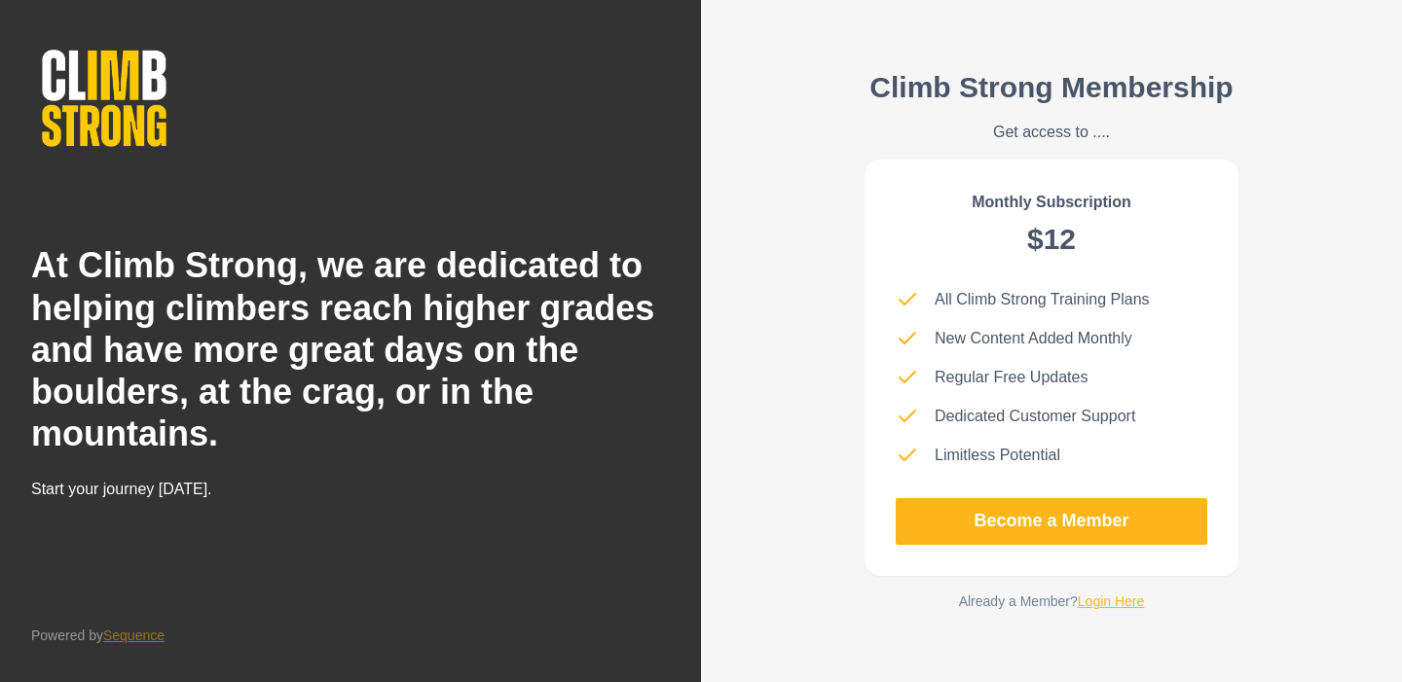
click at [1105, 604] on link "Login Here" at bounding box center [1110, 602] width 67 height 16
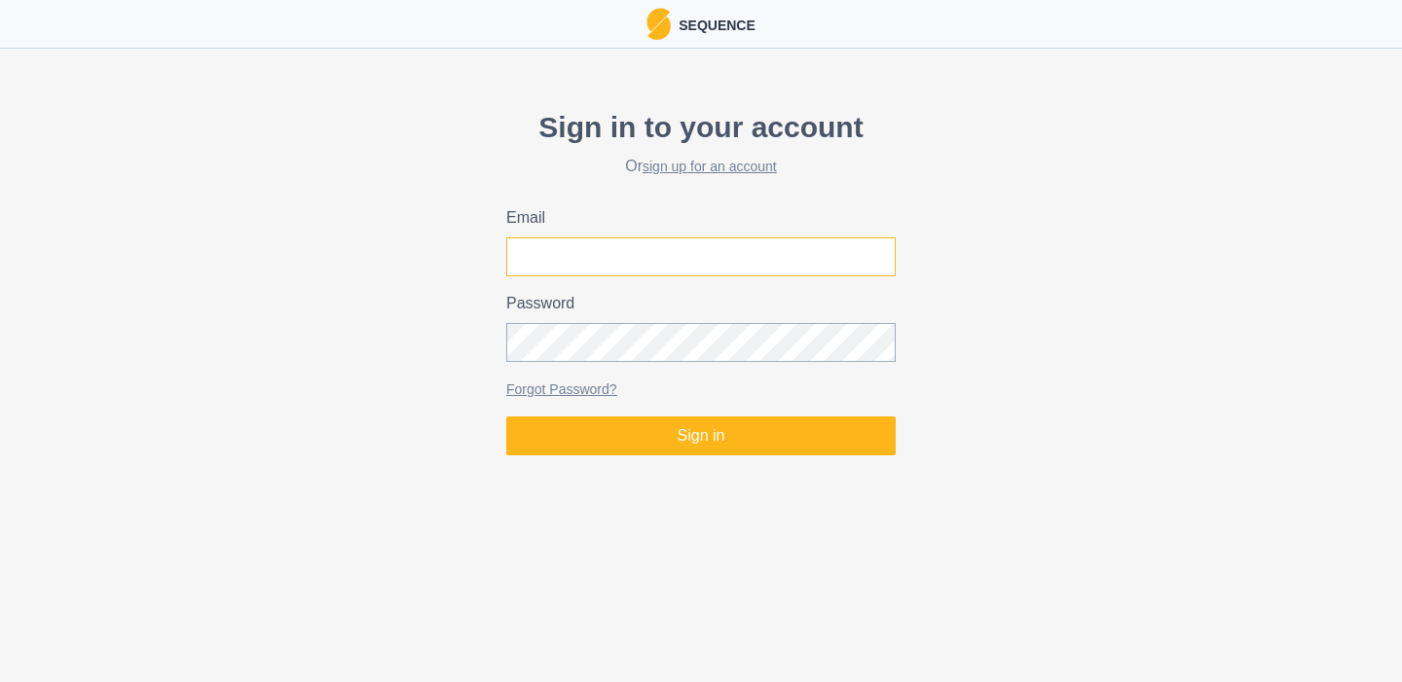
click at [680, 249] on input "Email" at bounding box center [700, 256] width 389 height 39
type input "[EMAIL_ADDRESS][DOMAIN_NAME]"
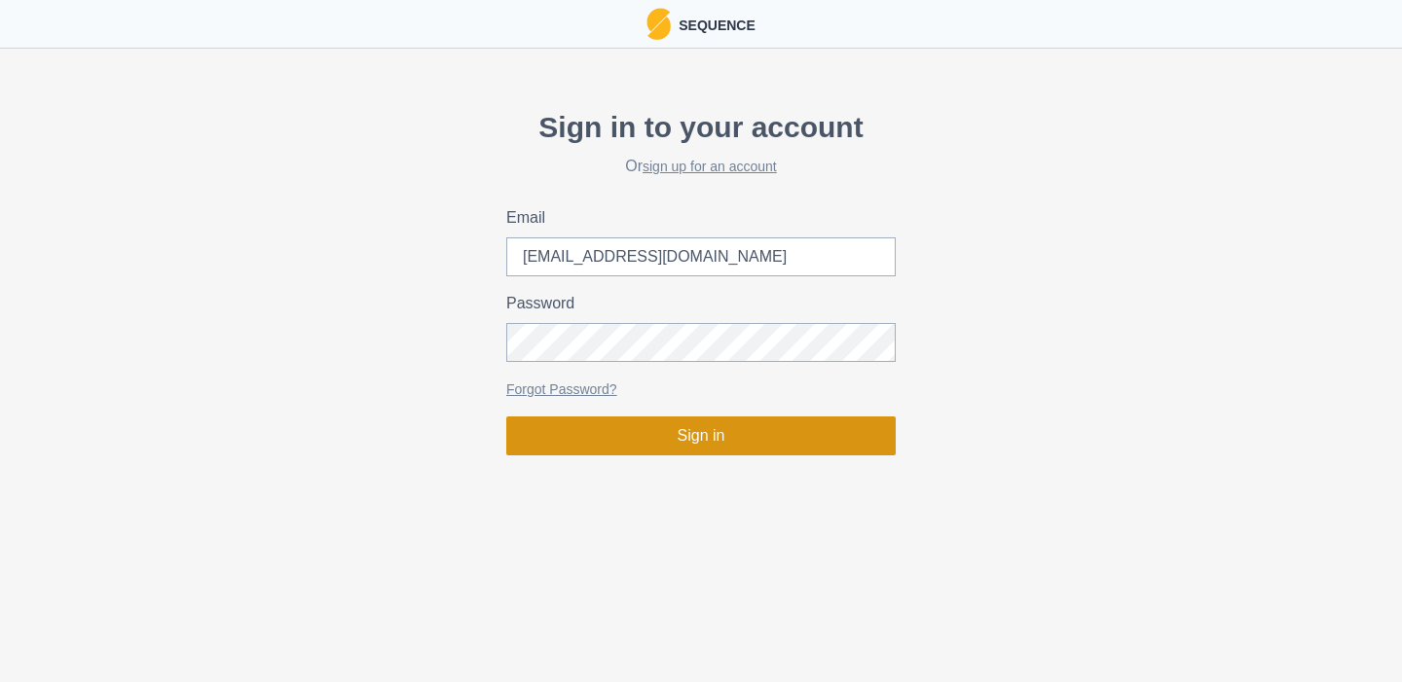
click at [635, 441] on button "Sign in" at bounding box center [700, 436] width 389 height 39
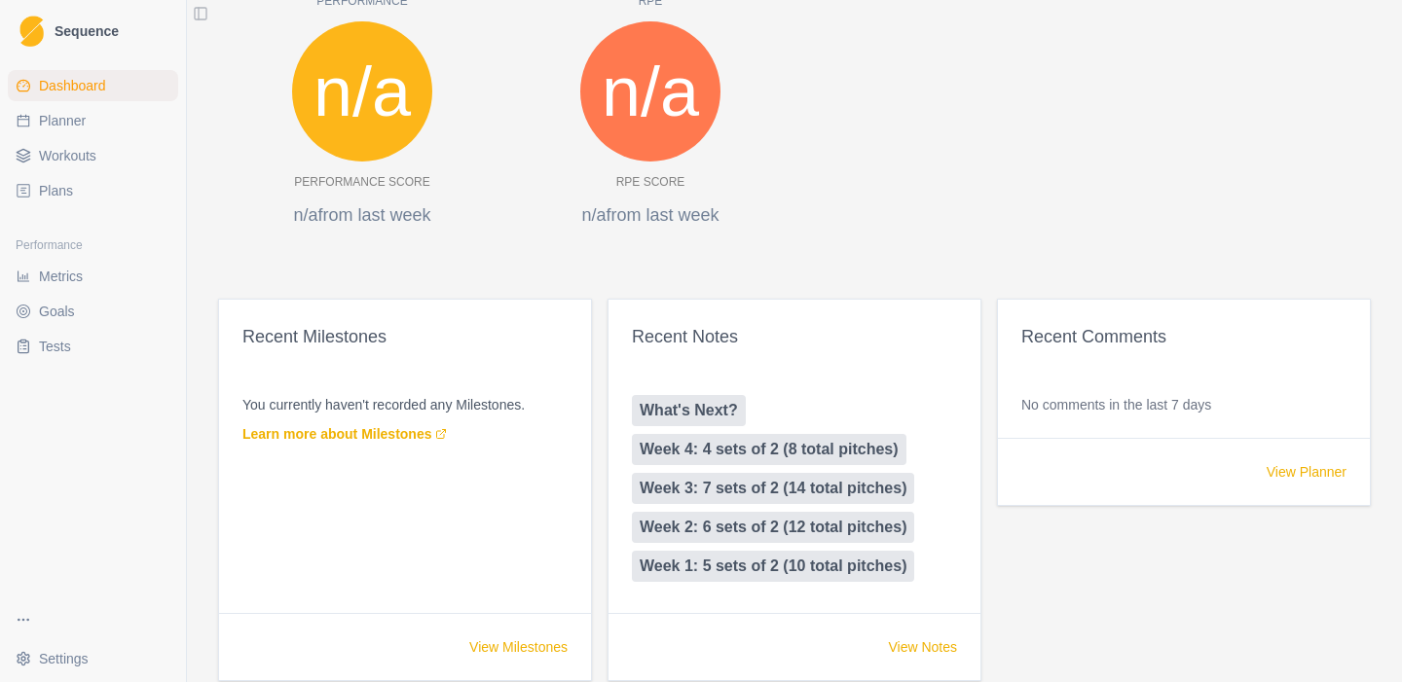
scroll to position [860, 0]
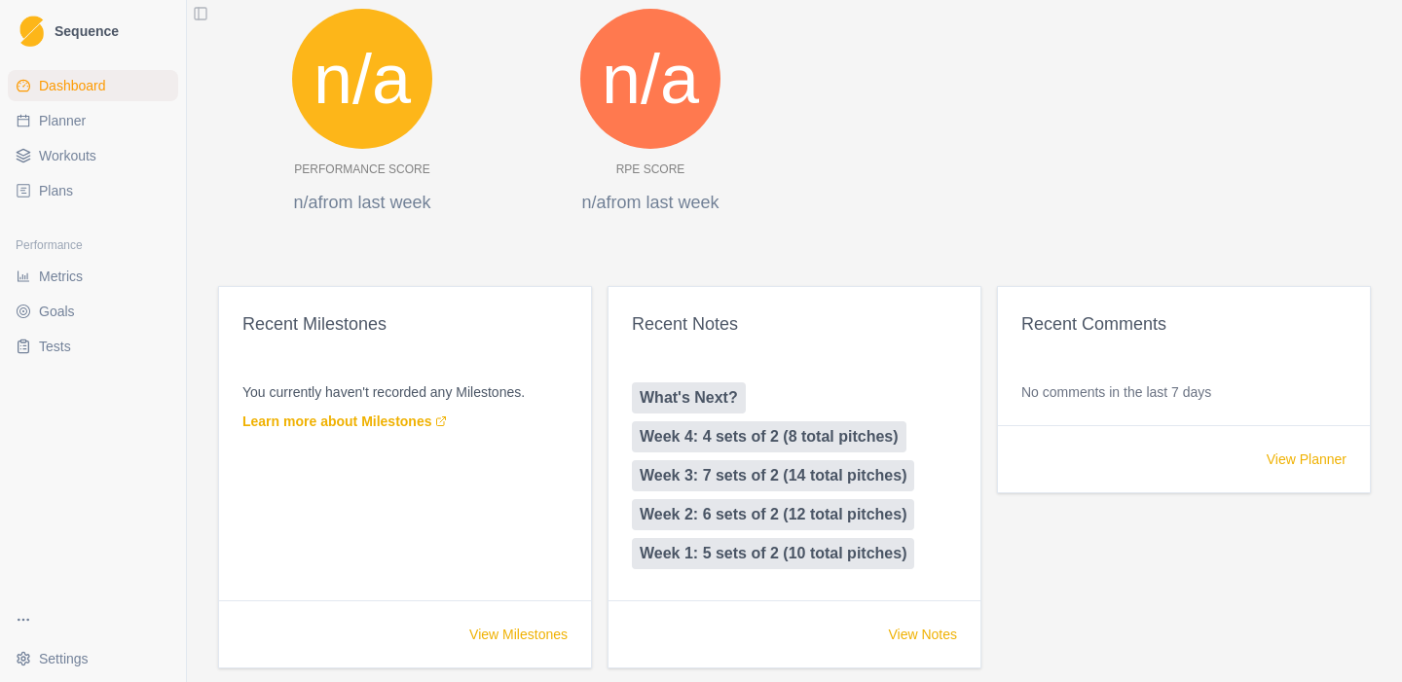
click at [64, 151] on span "Workouts" at bounding box center [67, 155] width 57 height 19
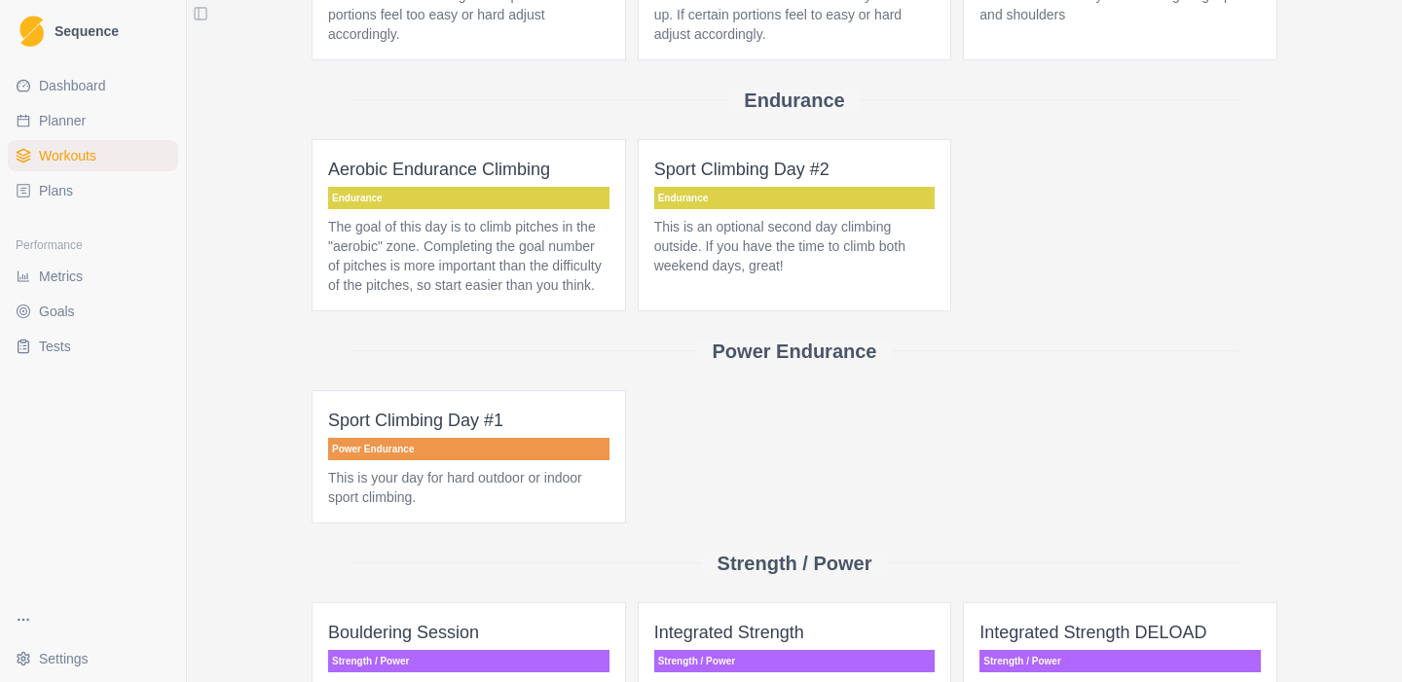
scroll to position [448, 0]
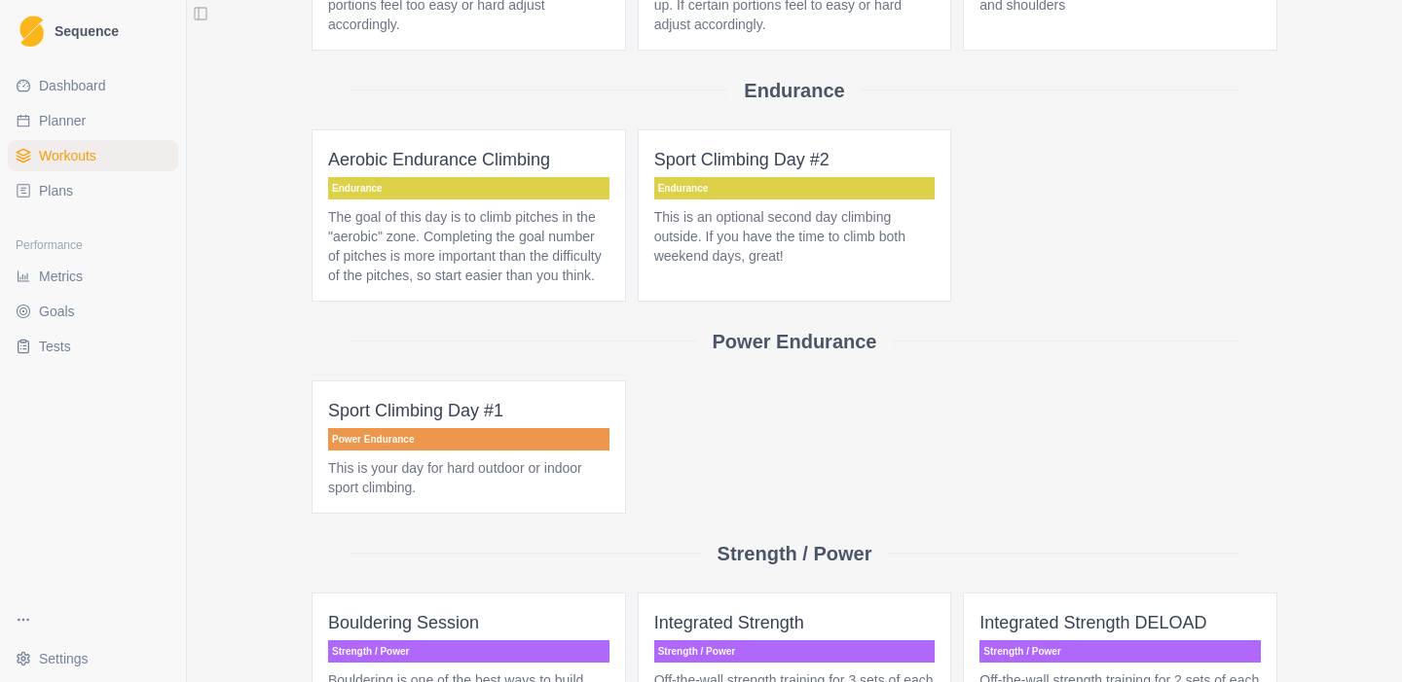
click at [512, 497] on p "This is your day for hard outdoor or indoor sport climbing." at bounding box center [468, 477] width 281 height 39
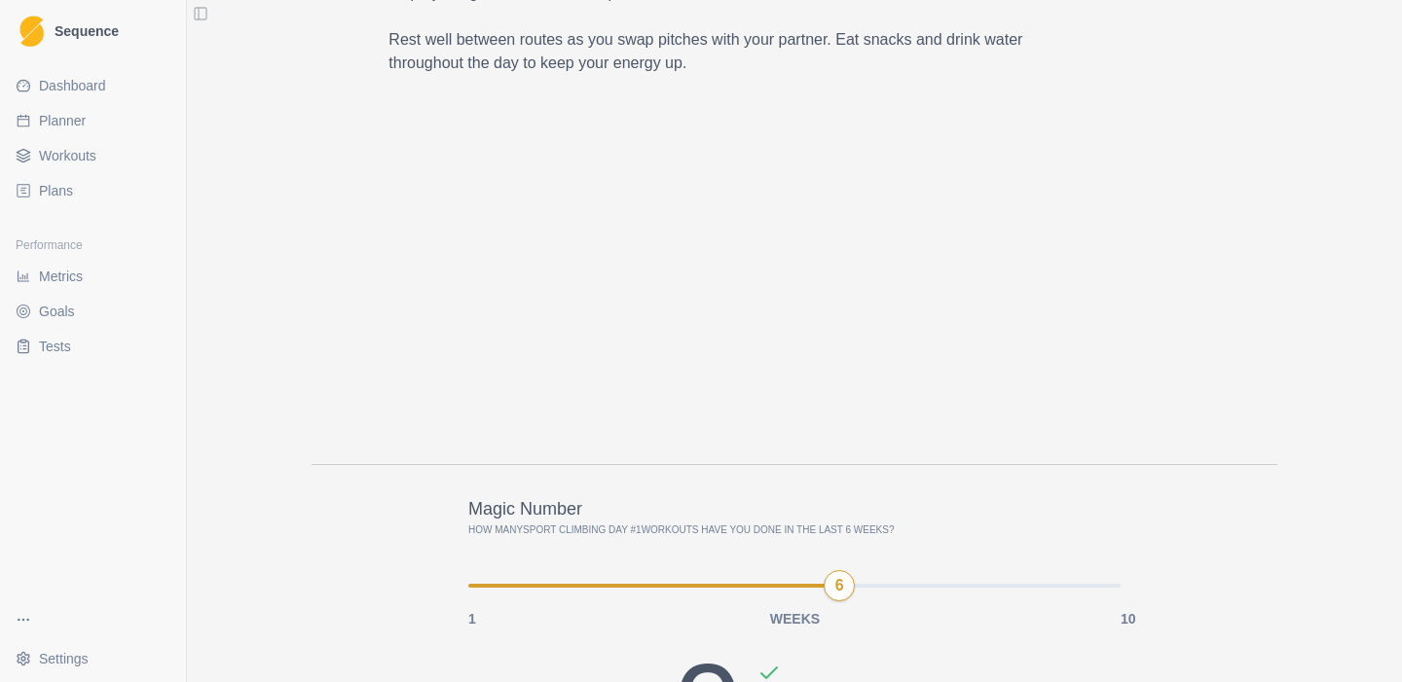
scroll to position [963, 0]
